Goal: Find contact information: Find contact information

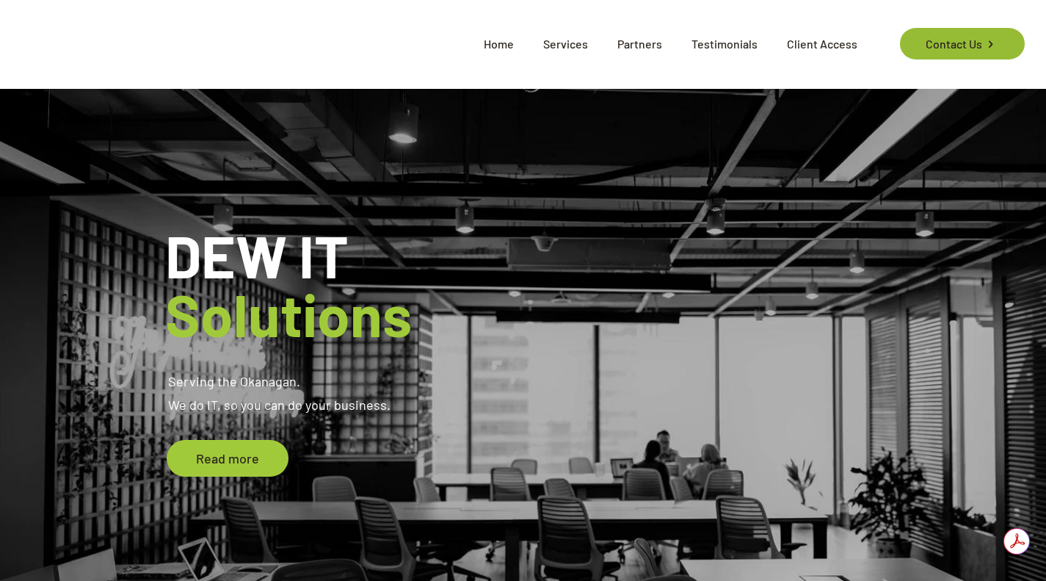
click at [940, 44] on link "Contact Us" at bounding box center [962, 44] width 124 height 32
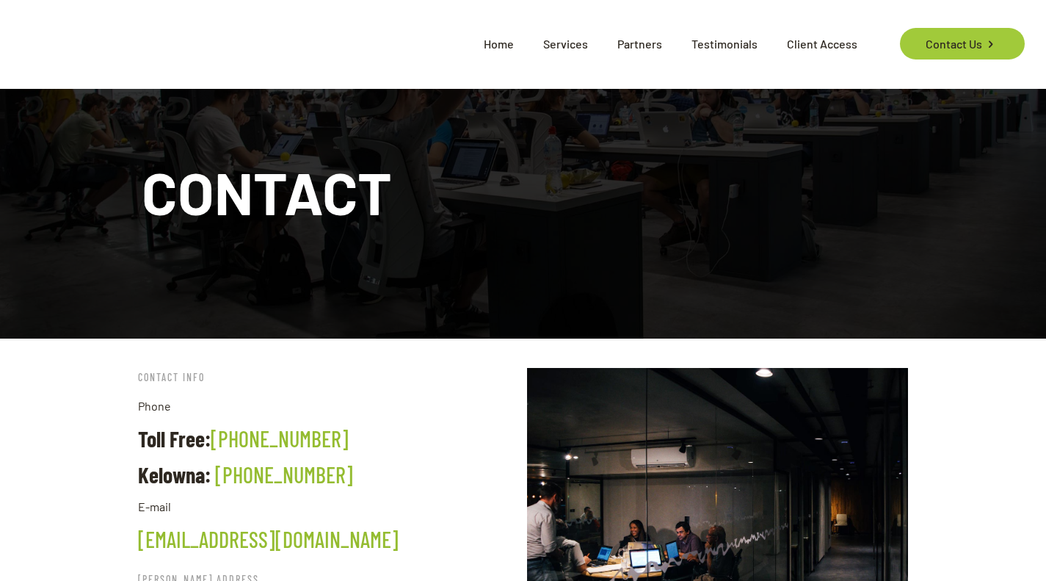
click at [500, 45] on span "Home" at bounding box center [498, 44] width 59 height 44
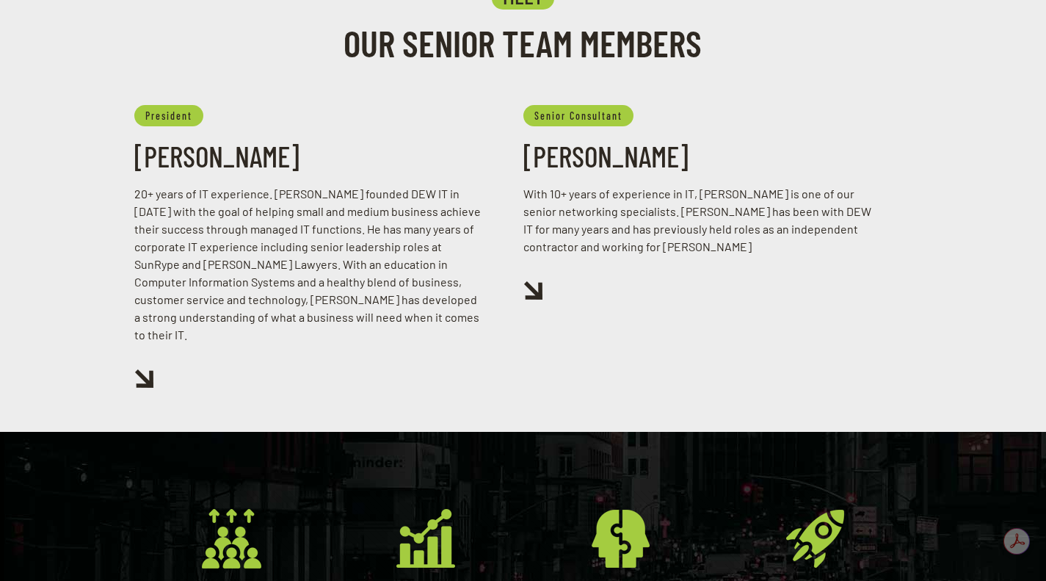
scroll to position [1542, 0]
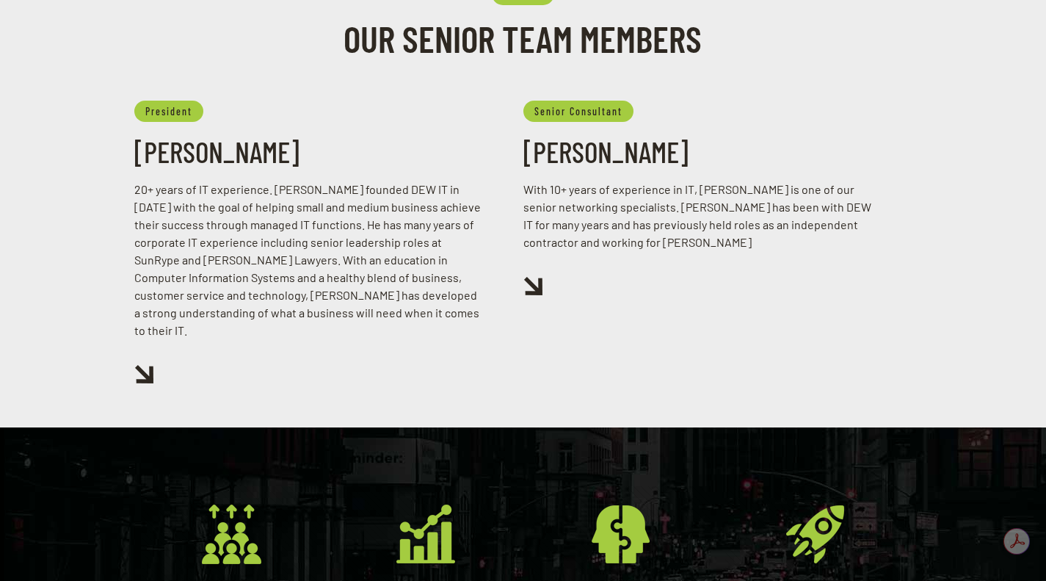
click at [146, 365] on img at bounding box center [143, 374] width 19 height 18
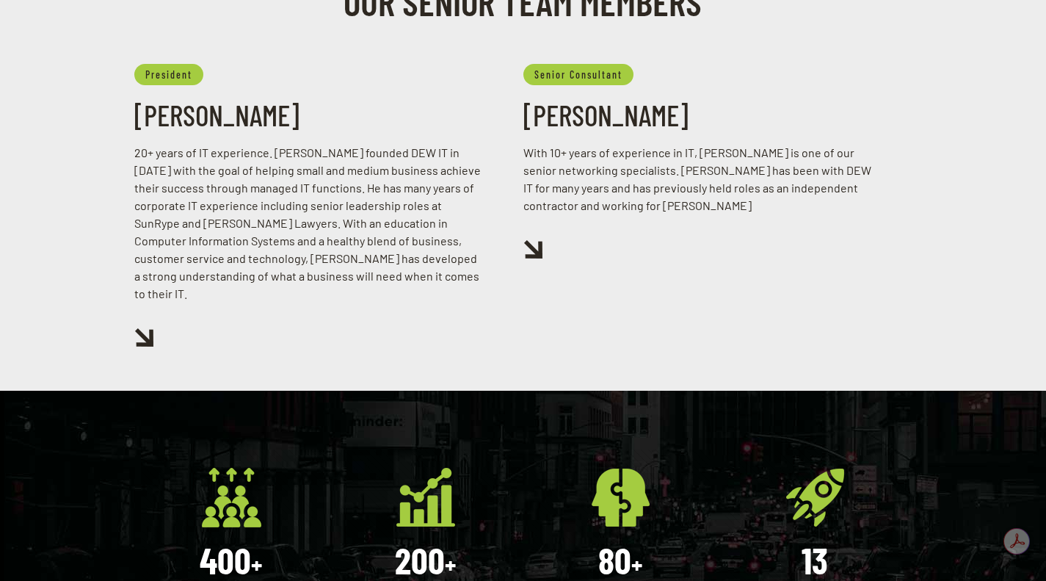
scroll to position [1565, 0]
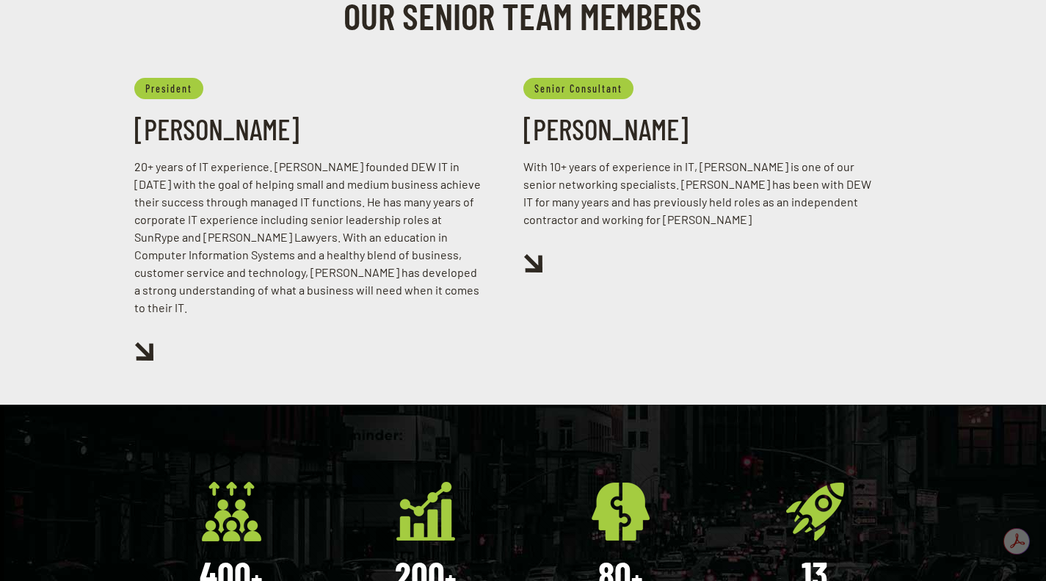
click at [149, 342] on img at bounding box center [143, 351] width 19 height 18
